Goal: Register for event/course

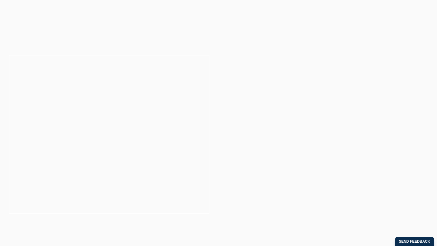
click at [39, 137] on header "2026 PLT Intakes Now Open Your legal career starts here Explore Dates" at bounding box center [109, 106] width 218 height 97
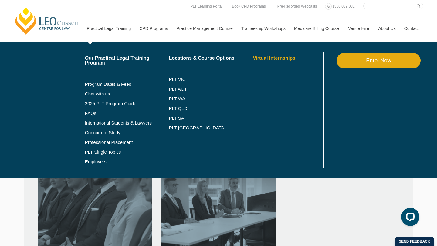
click at [253, 60] on link "Virtual Internships" at bounding box center [287, 58] width 69 height 5
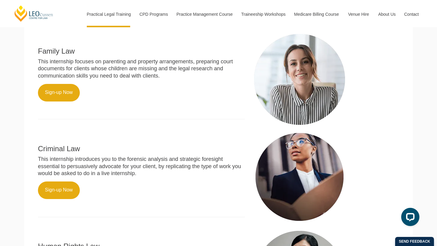
scroll to position [240, 0]
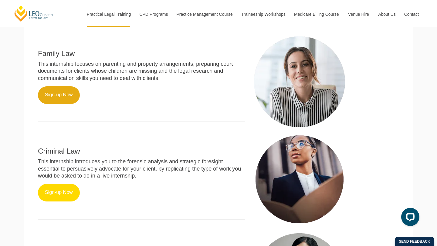
click at [72, 187] on link "Sign-up Now" at bounding box center [59, 193] width 42 height 18
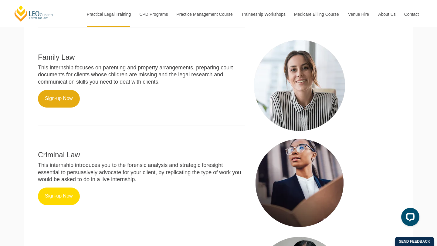
scroll to position [236, 0]
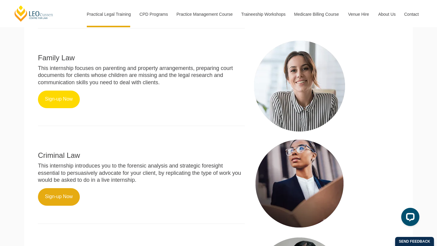
click at [55, 92] on link "Sign-up Now" at bounding box center [59, 100] width 42 height 18
